Goal: Task Accomplishment & Management: Manage account settings

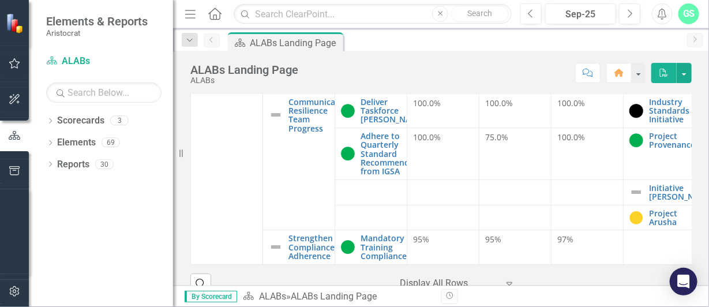
scroll to position [78, 0]
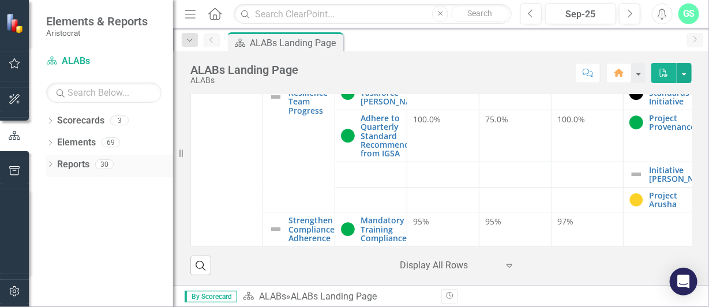
click at [50, 168] on icon "Dropdown" at bounding box center [50, 165] width 8 height 6
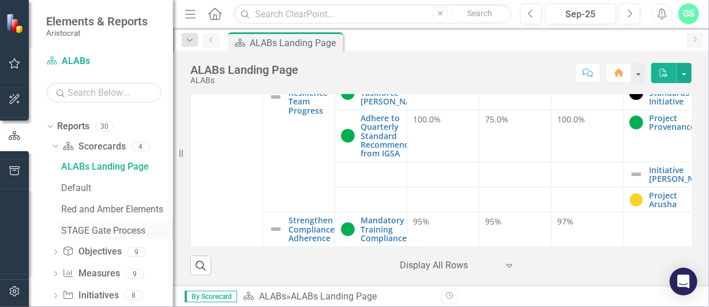
scroll to position [55, 0]
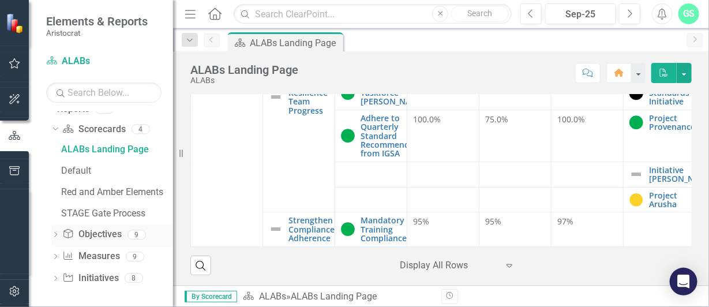
click at [63, 235] on icon "Objective" at bounding box center [68, 233] width 12 height 9
click at [54, 234] on icon "Dropdown" at bounding box center [55, 235] width 8 height 6
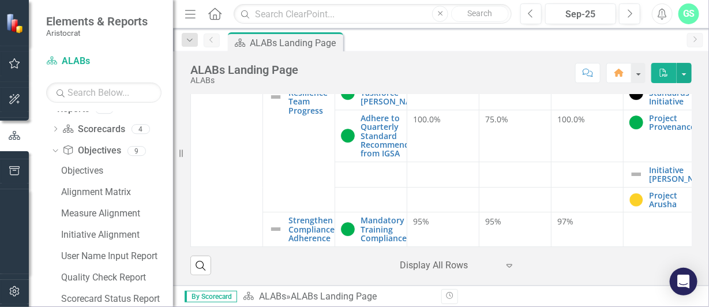
scroll to position [162, 0]
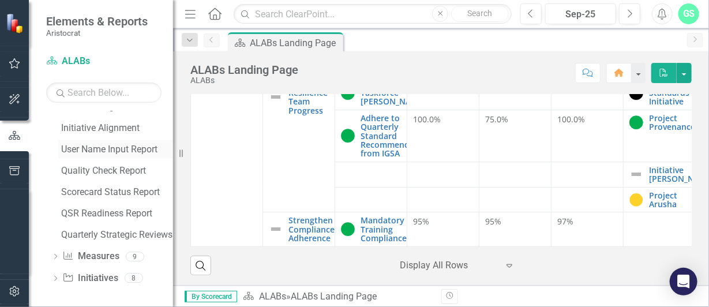
click at [115, 151] on div "User Name Input Report" at bounding box center [117, 149] width 112 height 10
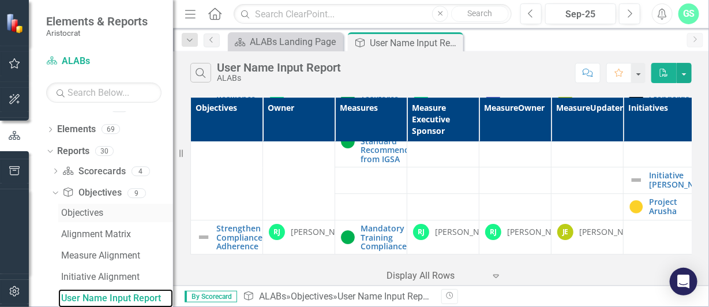
scroll to position [162, 0]
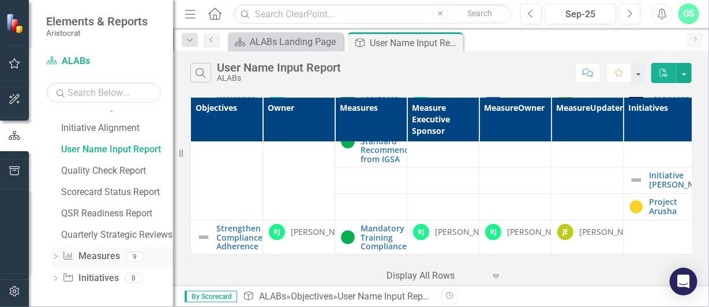
click at [59, 255] on icon "Dropdown" at bounding box center [55, 257] width 8 height 6
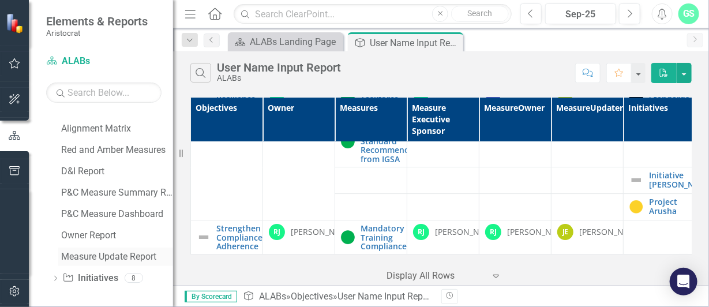
click at [121, 254] on div "Measure Update Report" at bounding box center [117, 256] width 112 height 10
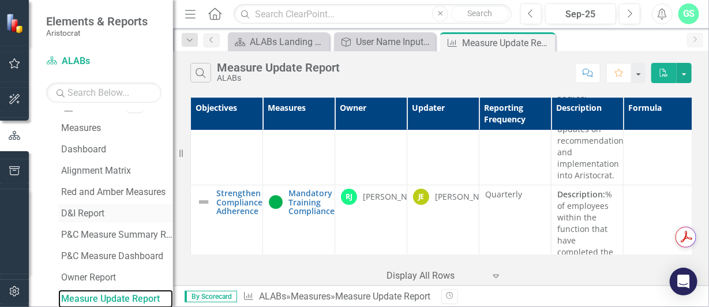
scroll to position [162, 0]
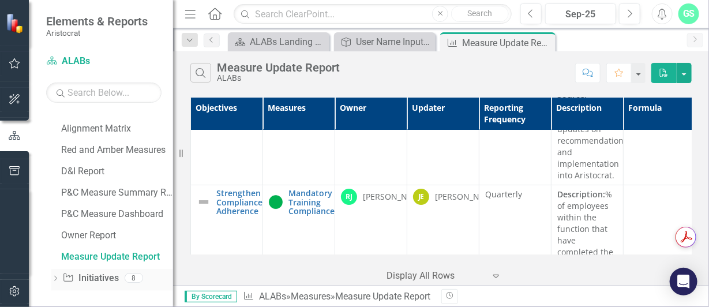
click at [55, 277] on icon "Dropdown" at bounding box center [55, 279] width 8 height 6
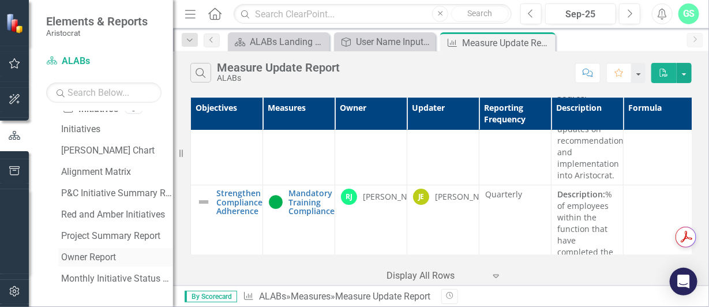
click at [104, 255] on div "Owner Report" at bounding box center [117, 257] width 112 height 10
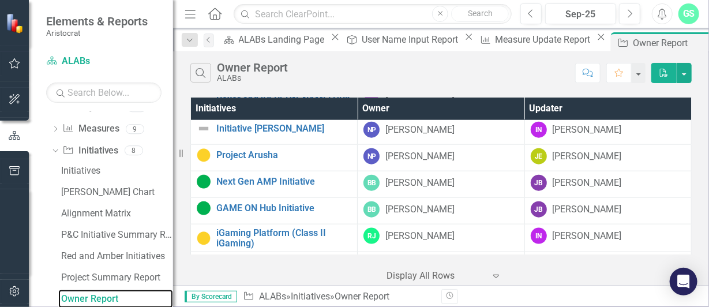
scroll to position [498, 0]
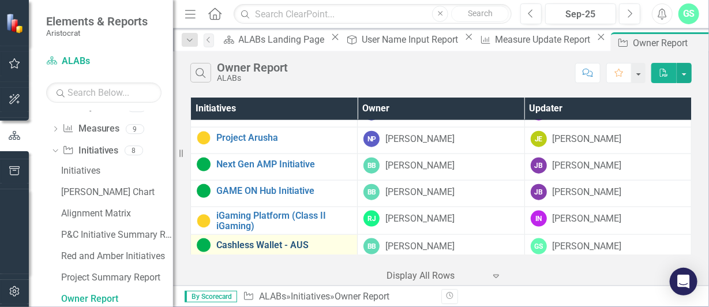
click at [264, 240] on link "Cashless Wallet - AUS" at bounding box center [283, 245] width 135 height 10
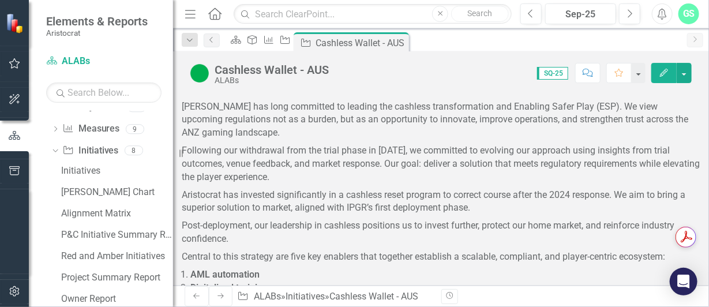
click at [662, 76] on button "Edit" at bounding box center [663, 73] width 25 height 20
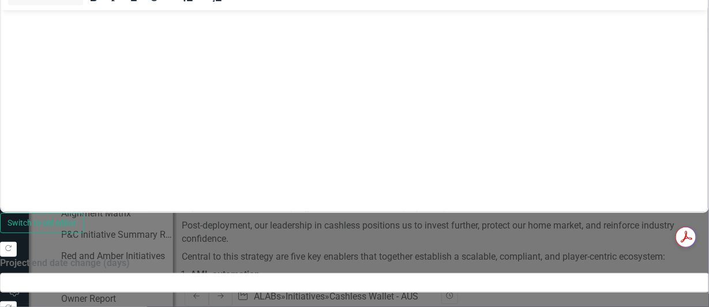
scroll to position [730, 0]
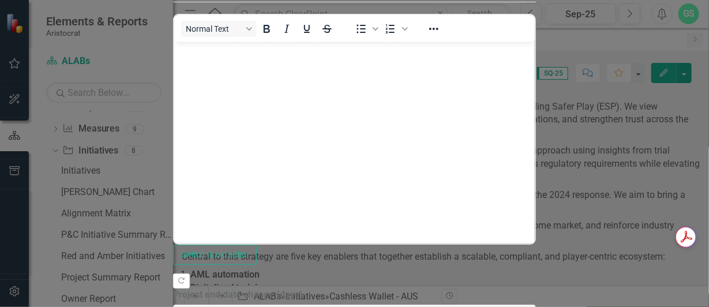
scroll to position [0, 0]
drag, startPoint x: 368, startPoint y: 495, endPoint x: 377, endPoint y: 496, distance: 8.7
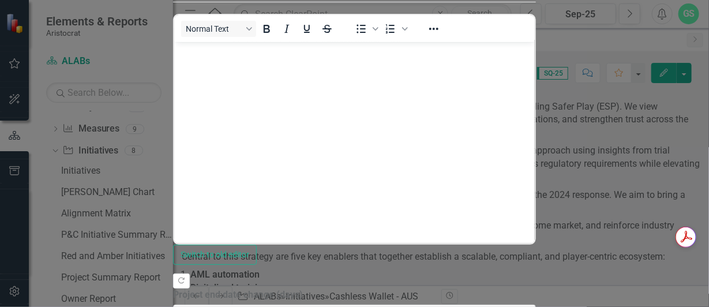
drag, startPoint x: 246, startPoint y: 520, endPoint x: 193, endPoint y: 498, distance: 57.1
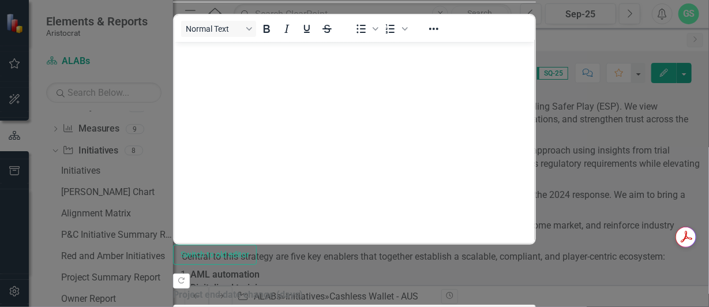
drag, startPoint x: 319, startPoint y: 576, endPoint x: 428, endPoint y: 571, distance: 109.1
drag, startPoint x: 438, startPoint y: 571, endPoint x: 488, endPoint y: 575, distance: 50.3
drag, startPoint x: 505, startPoint y: 588, endPoint x: 178, endPoint y: 575, distance: 327.7
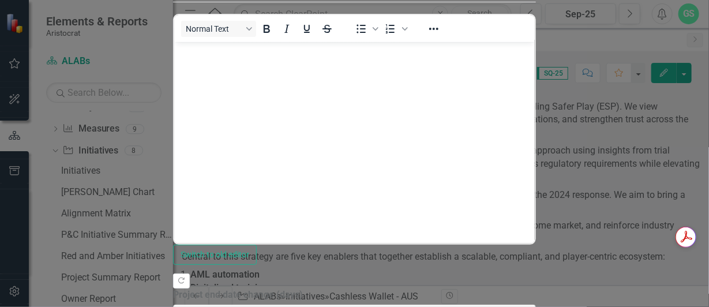
drag, startPoint x: 272, startPoint y: 572, endPoint x: 184, endPoint y: 571, distance: 87.6
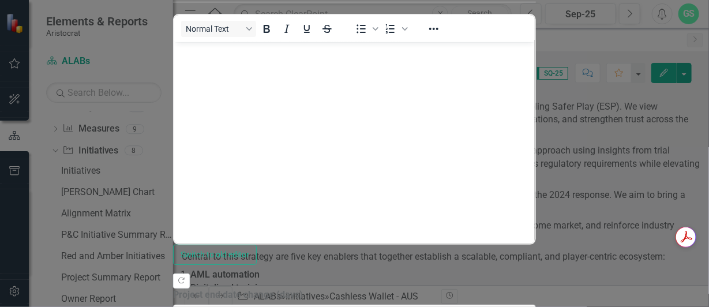
drag, startPoint x: 357, startPoint y: 579, endPoint x: 199, endPoint y: 570, distance: 157.7
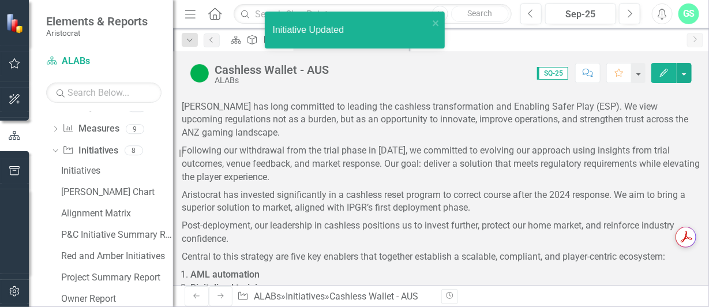
checkbox input "true"
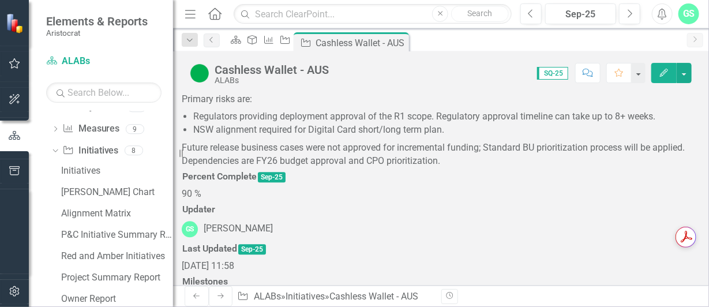
scroll to position [806, 0]
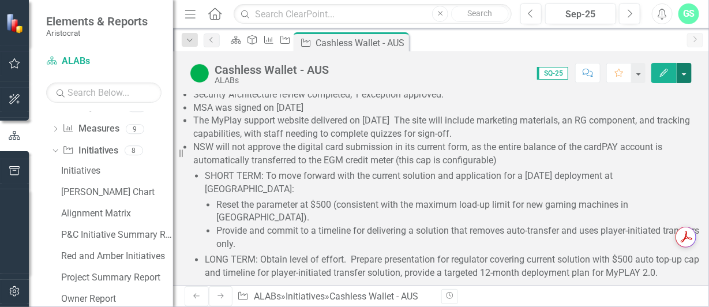
click at [690, 76] on button "button" at bounding box center [683, 73] width 15 height 20
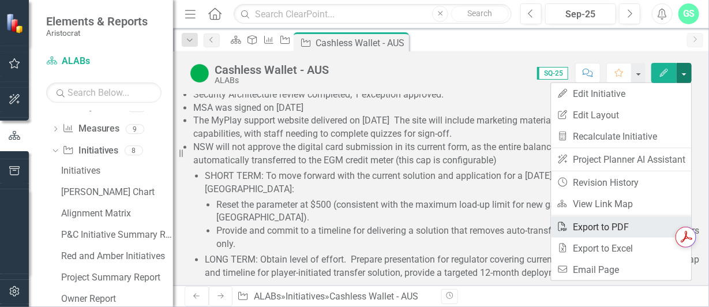
click at [602, 227] on link "PDF Export to PDF" at bounding box center [621, 226] width 140 height 21
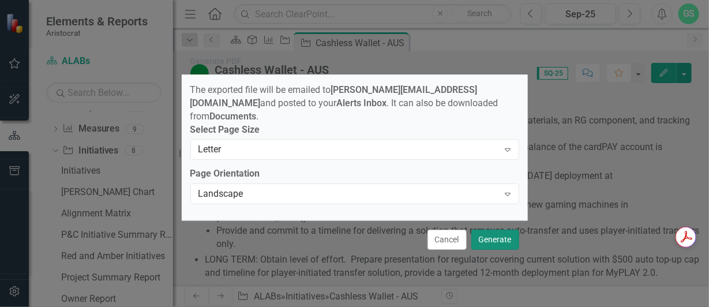
click at [507, 242] on button "Generate" at bounding box center [495, 239] width 48 height 20
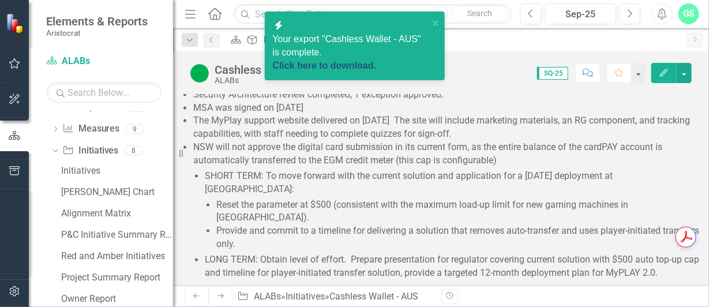
click at [335, 61] on link "Click here to download." at bounding box center [325, 66] width 104 height 10
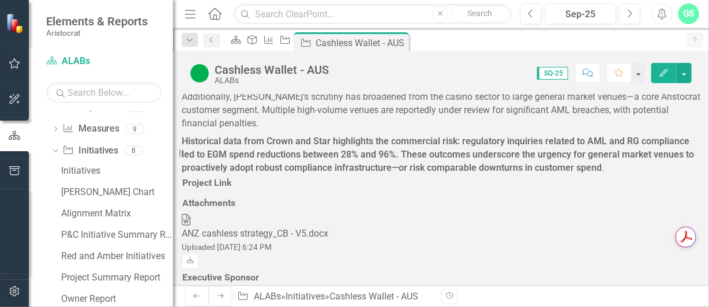
scroll to position [288, 0]
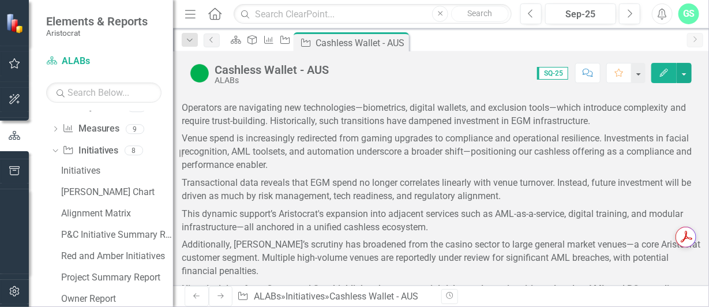
scroll to position [363, 0]
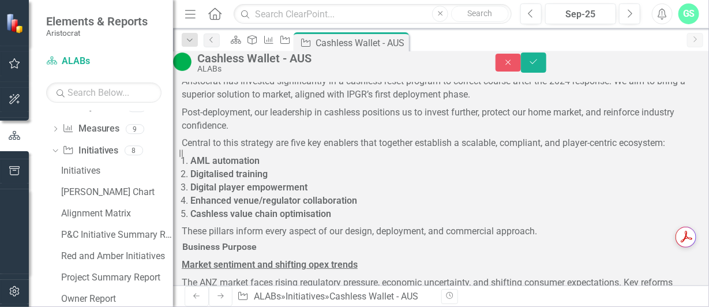
scroll to position [201, 0]
drag, startPoint x: 309, startPoint y: 833, endPoint x: 253, endPoint y: 823, distance: 57.3
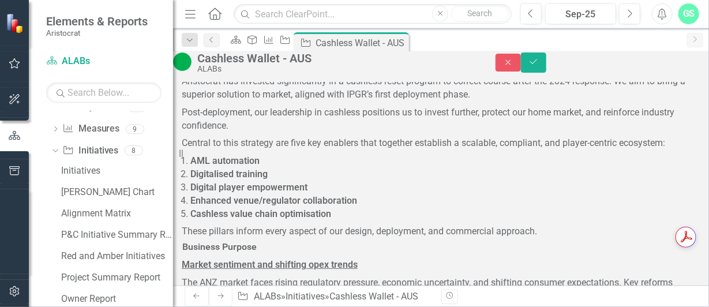
drag, startPoint x: 288, startPoint y: 816, endPoint x: 295, endPoint y: 816, distance: 6.9
drag, startPoint x: 338, startPoint y: 811, endPoint x: 322, endPoint y: 811, distance: 16.7
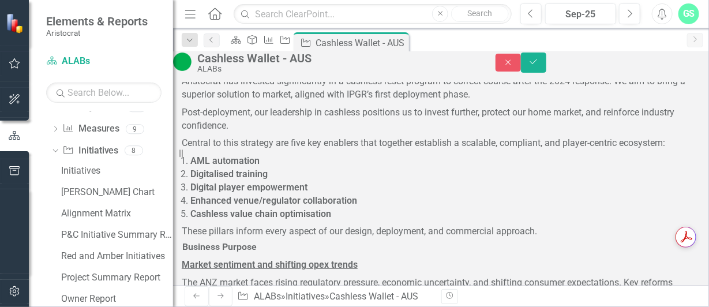
drag, startPoint x: 283, startPoint y: 865, endPoint x: 240, endPoint y: 846, distance: 46.5
drag, startPoint x: 207, startPoint y: 817, endPoint x: 385, endPoint y: 911, distance: 200.9
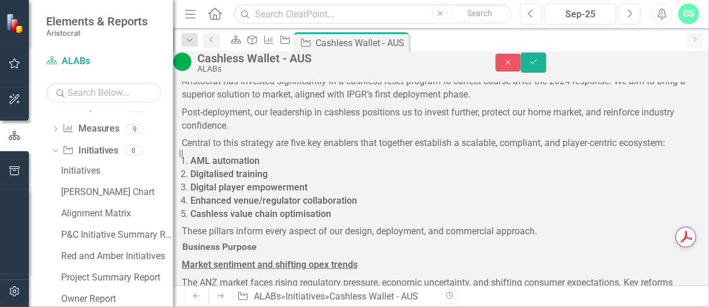
drag, startPoint x: 312, startPoint y: 917, endPoint x: 209, endPoint y: 901, distance: 104.5
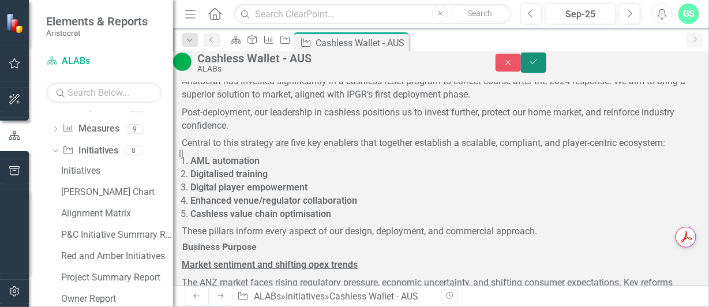
click at [538, 66] on icon "Save" at bounding box center [533, 62] width 10 height 8
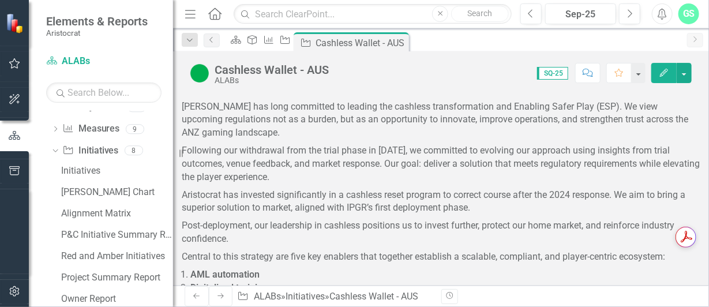
checkbox input "true"
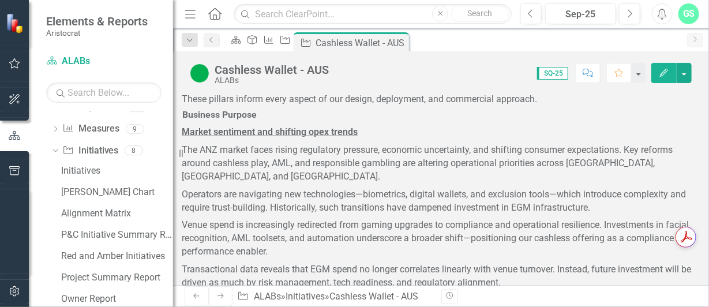
scroll to position [54, 0]
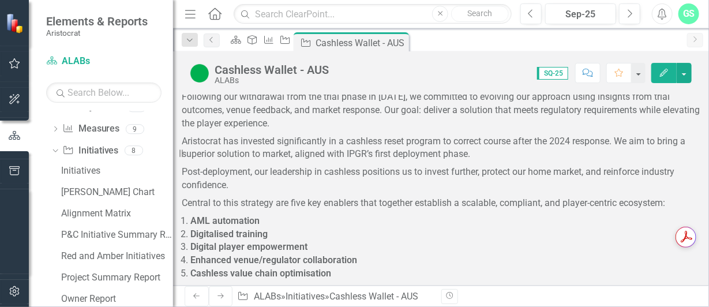
click at [659, 70] on icon "Edit" at bounding box center [663, 73] width 10 height 8
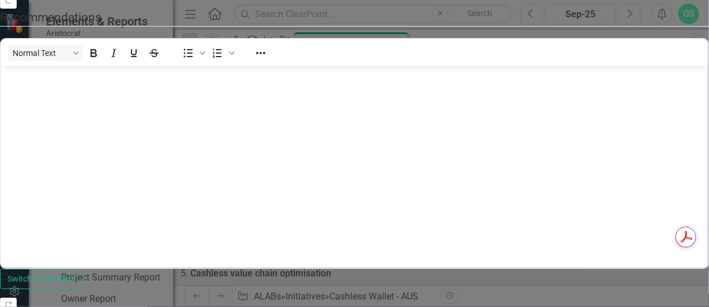
scroll to position [0, 0]
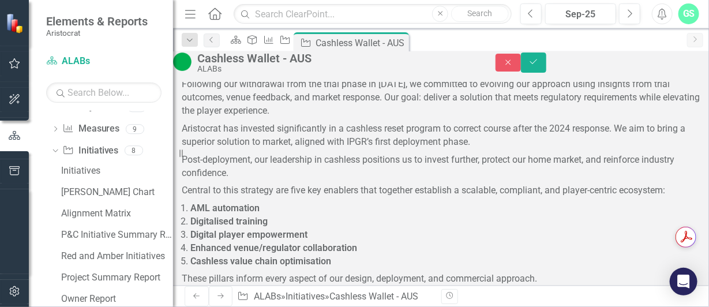
drag, startPoint x: 391, startPoint y: 874, endPoint x: 856, endPoint y: 952, distance: 471.8
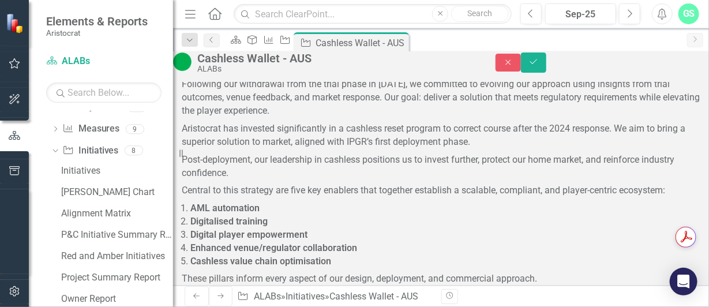
click at [546, 67] on button "Save" at bounding box center [533, 62] width 25 height 20
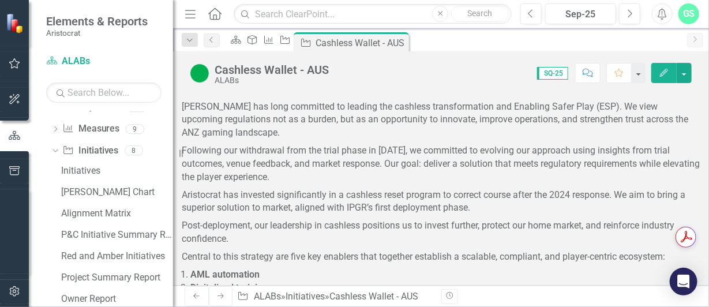
checkbox input "true"
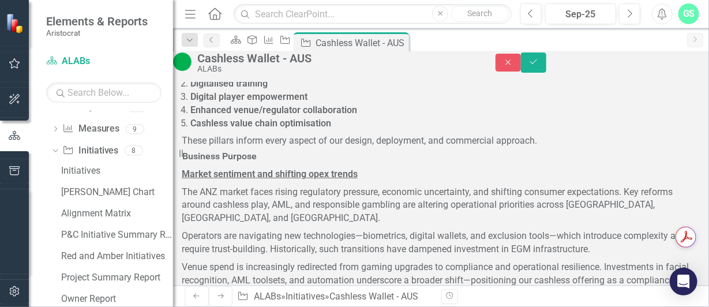
scroll to position [0, 0]
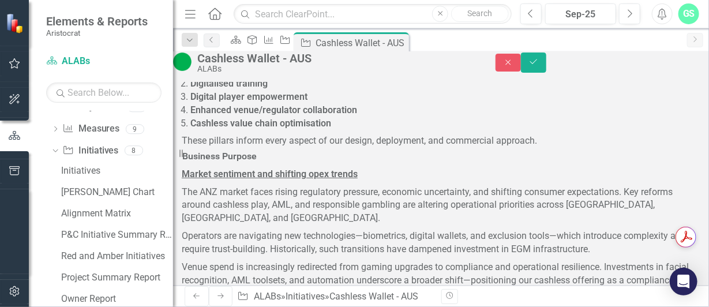
drag, startPoint x: 276, startPoint y: 788, endPoint x: 241, endPoint y: 785, distance: 34.7
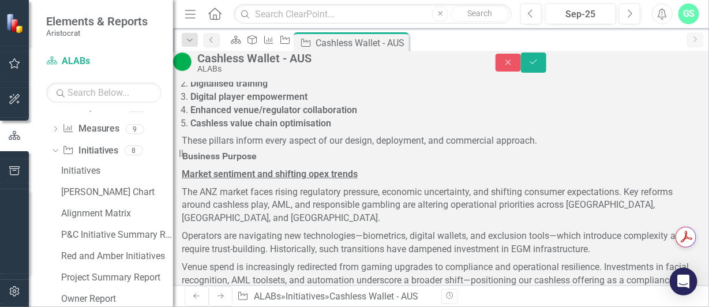
click at [538, 66] on icon "Save" at bounding box center [533, 62] width 10 height 8
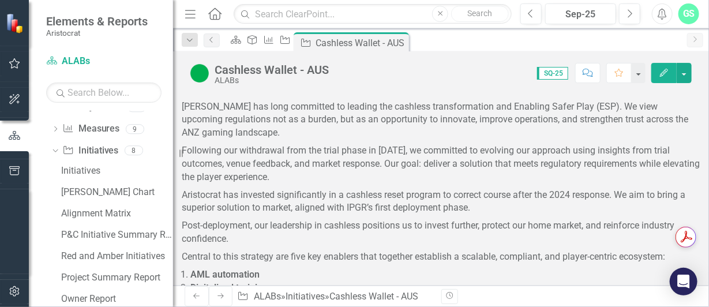
checkbox input "true"
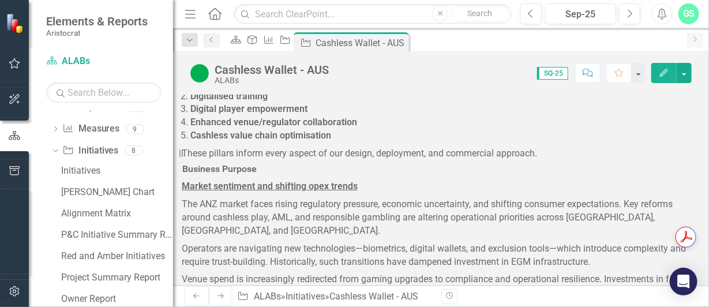
click at [660, 80] on button "Edit" at bounding box center [663, 73] width 25 height 20
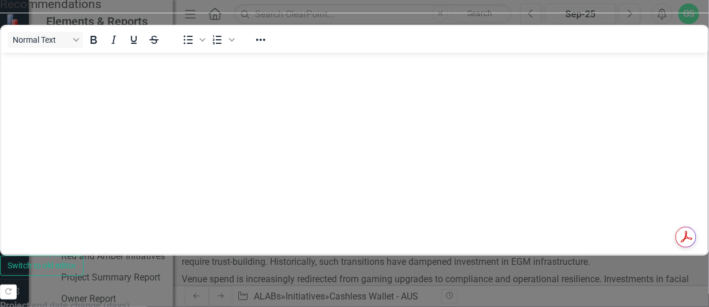
scroll to position [0, 0]
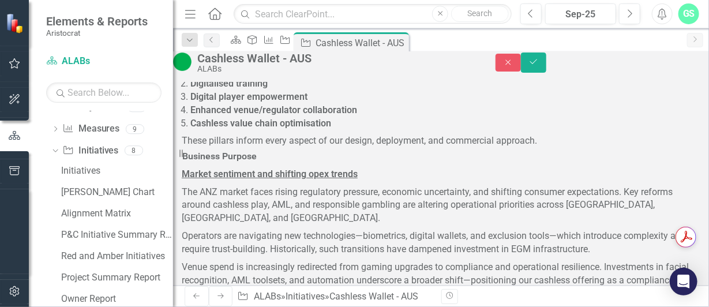
click at [538, 65] on icon "Save" at bounding box center [533, 62] width 10 height 8
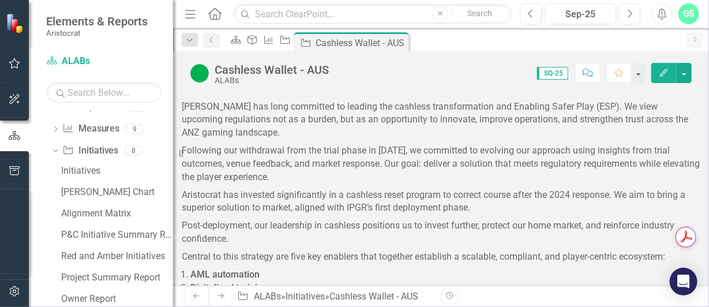
scroll to position [422, 0]
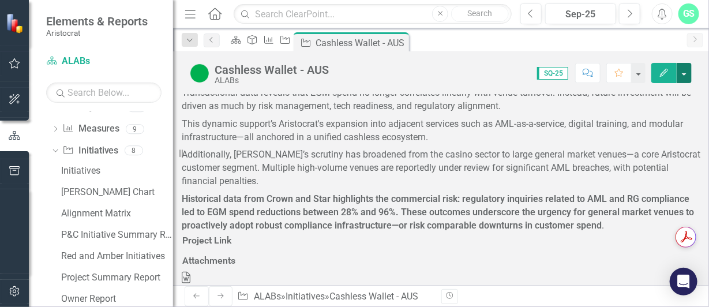
click at [685, 70] on button "button" at bounding box center [683, 73] width 15 height 20
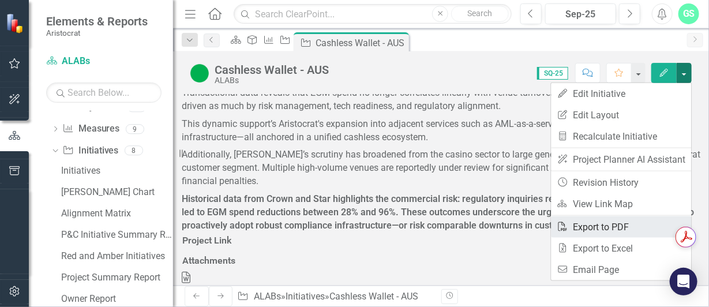
click at [586, 226] on link "PDF Export to PDF" at bounding box center [621, 226] width 140 height 21
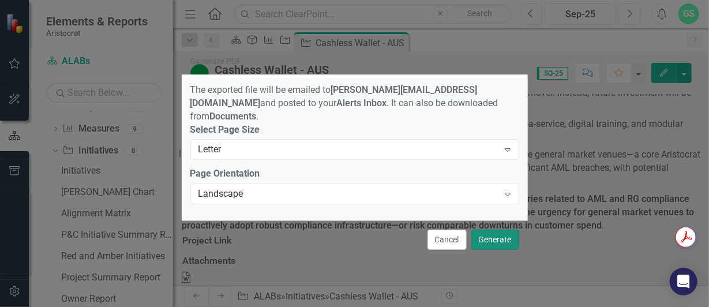
click at [511, 238] on button "Generate" at bounding box center [495, 239] width 48 height 20
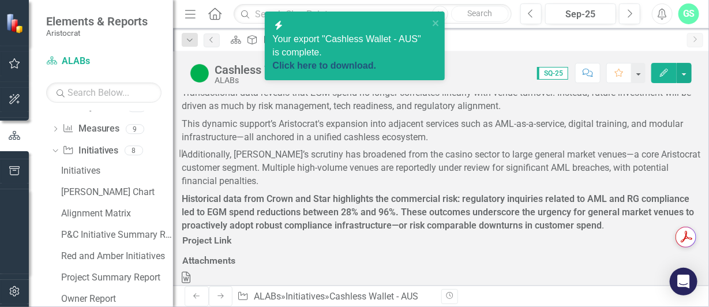
click at [367, 61] on link "Click here to download." at bounding box center [325, 66] width 104 height 10
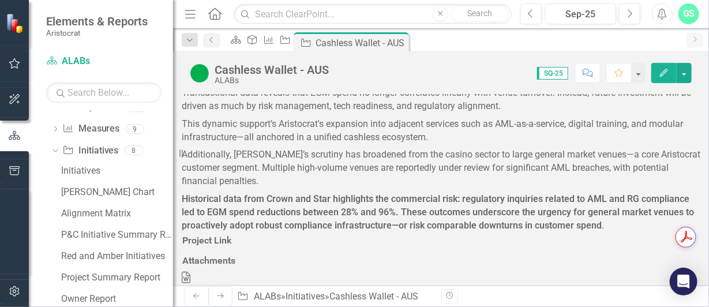
scroll to position [614, 0]
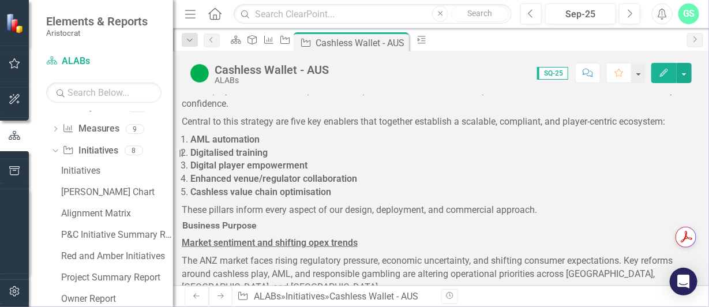
scroll to position [327, 0]
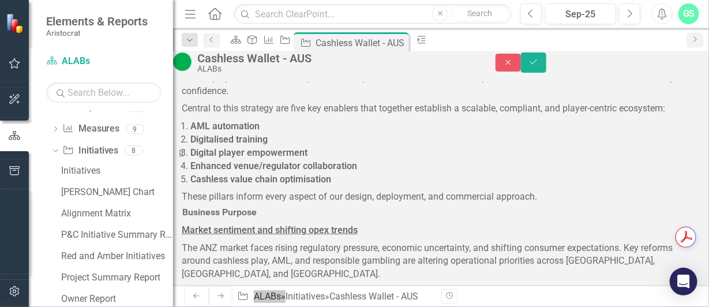
scroll to position [0, 0]
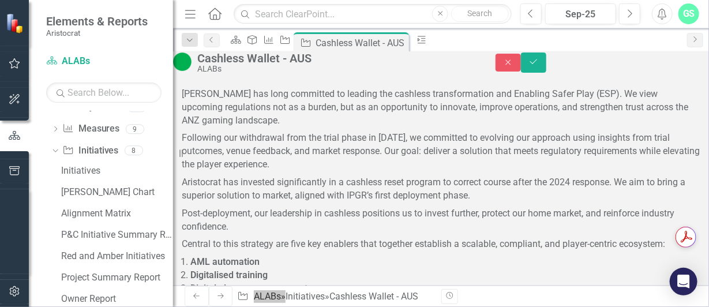
drag, startPoint x: 393, startPoint y: 916, endPoint x: 865, endPoint y: 1000, distance: 480.2
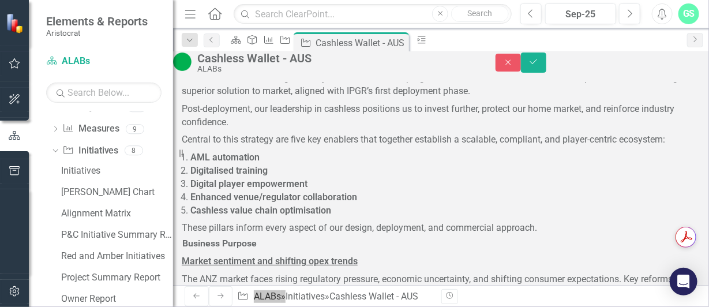
scroll to position [172, 0]
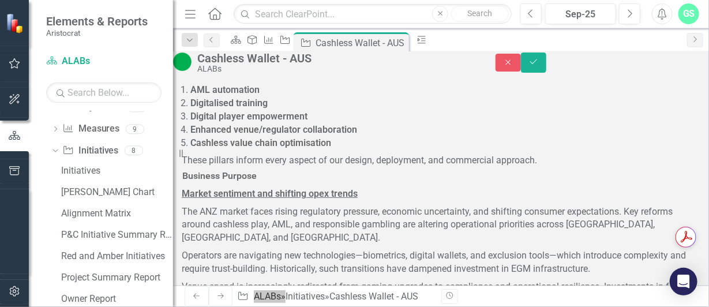
drag, startPoint x: 349, startPoint y: 803, endPoint x: 292, endPoint y: 794, distance: 57.2
drag, startPoint x: 262, startPoint y: 788, endPoint x: 349, endPoint y: 806, distance: 88.9
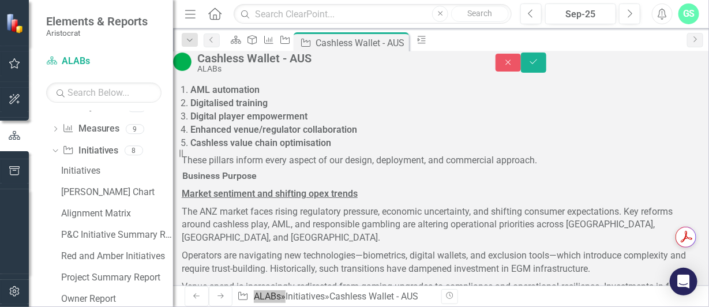
click at [546, 62] on button "Save" at bounding box center [533, 62] width 25 height 20
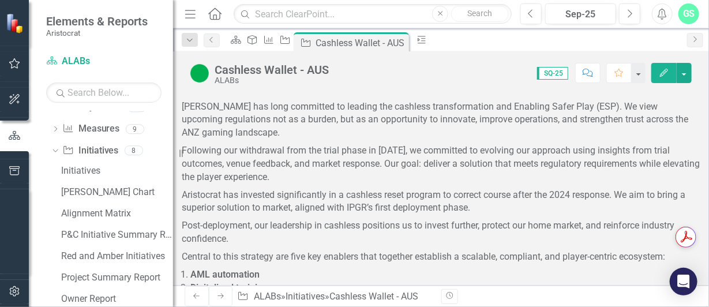
checkbox input "true"
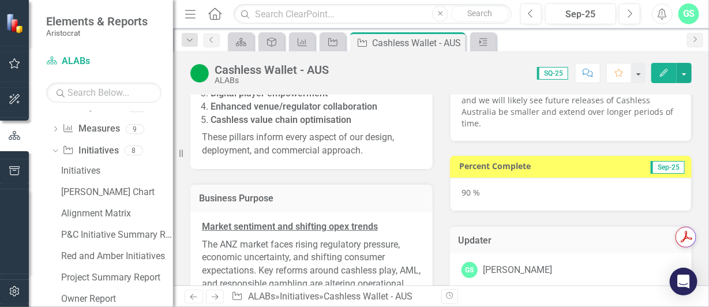
scroll to position [575, 0]
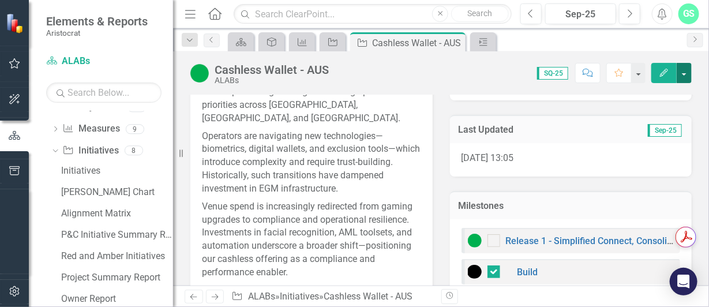
click at [686, 67] on button "button" at bounding box center [683, 73] width 15 height 20
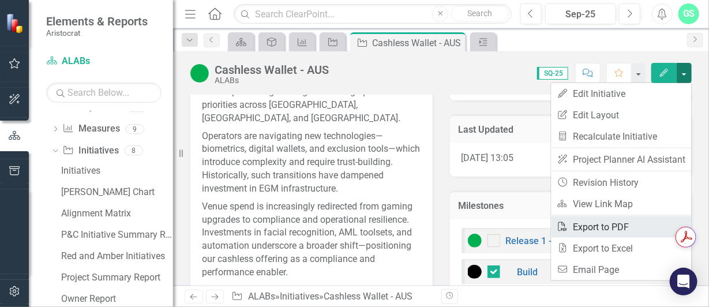
drag, startPoint x: 615, startPoint y: 228, endPoint x: 9, endPoint y: 15, distance: 642.2
click at [615, 228] on link "PDF Export to PDF" at bounding box center [621, 226] width 140 height 21
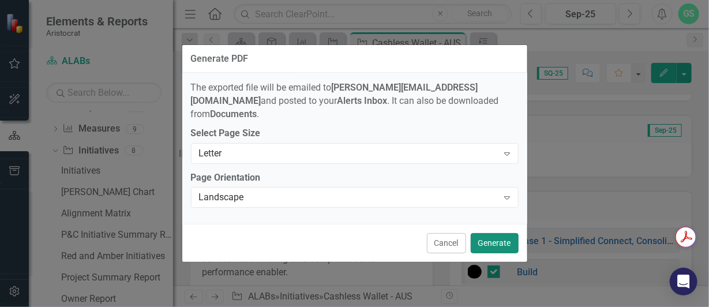
click at [506, 239] on button "Generate" at bounding box center [494, 243] width 48 height 20
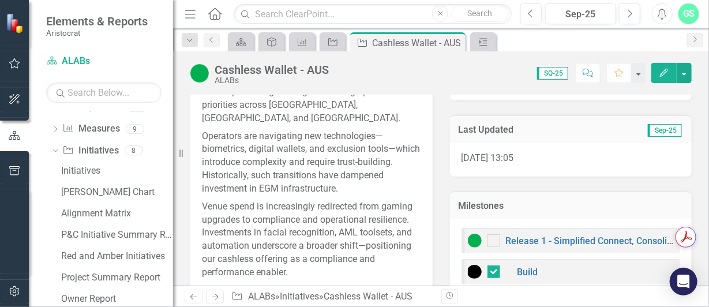
click at [379, 69] on div "Score: 0.00 SQ-25 Completed Comment Favorite Edit" at bounding box center [512, 73] width 357 height 20
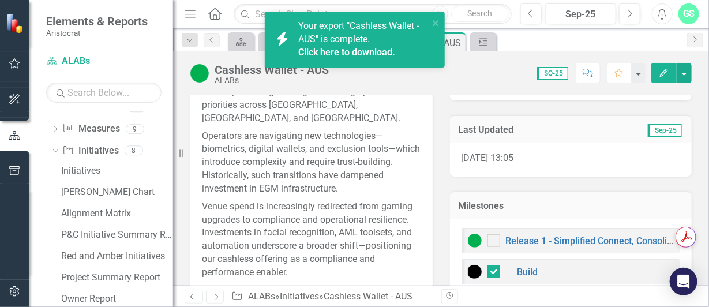
click at [336, 52] on link "Click here to download." at bounding box center [346, 52] width 97 height 11
